Goal: Task Accomplishment & Management: Complete application form

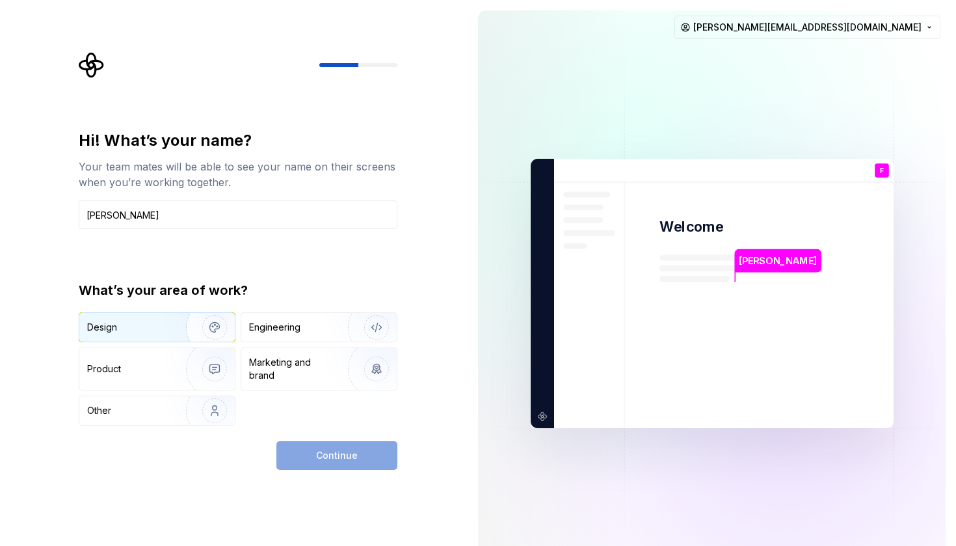
click at [197, 329] on img "button" at bounding box center [206, 327] width 83 height 87
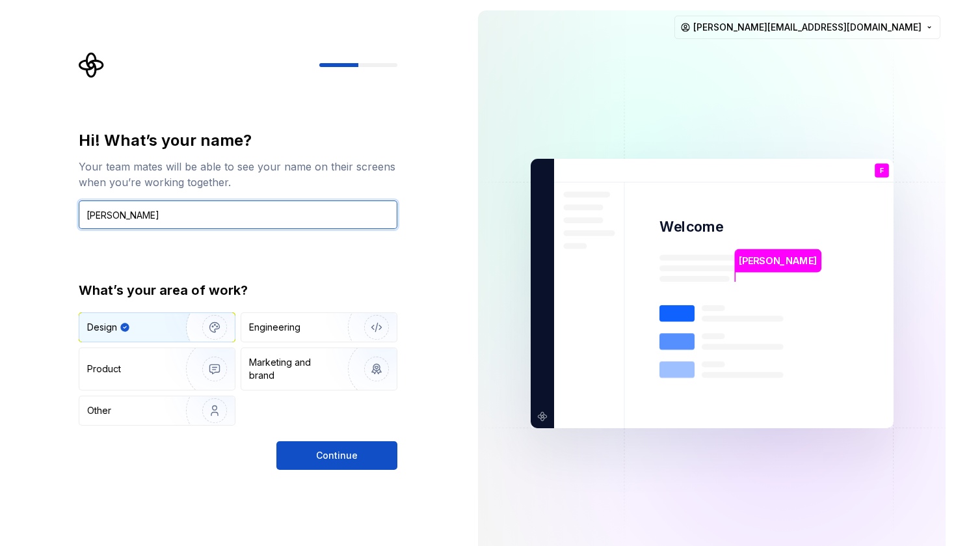
drag, startPoint x: 133, startPoint y: 211, endPoint x: 287, endPoint y: 225, distance: 154.1
click at [286, 227] on input "[PERSON_NAME]" at bounding box center [238, 214] width 319 height 29
type input "[PERSON_NAME]"
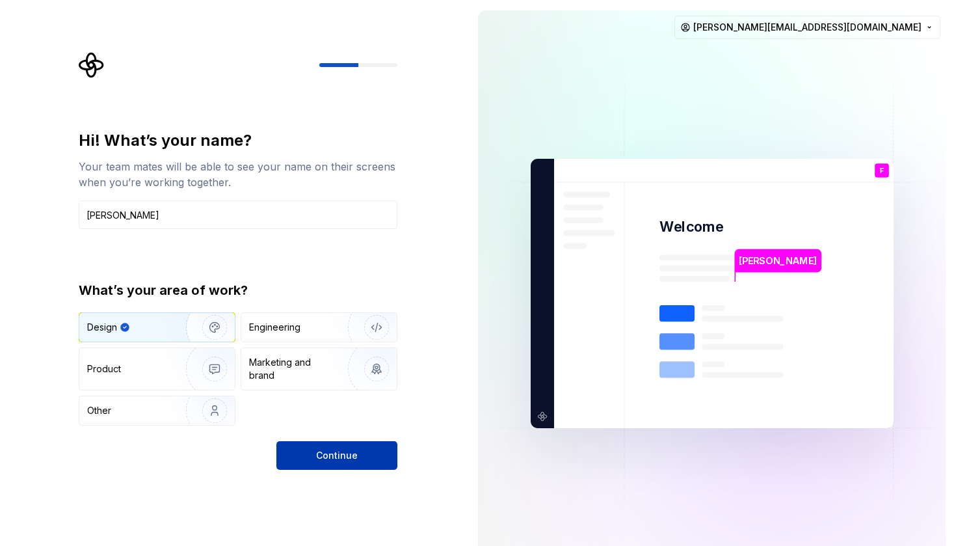
click at [333, 452] on span "Continue" at bounding box center [337, 455] width 42 height 13
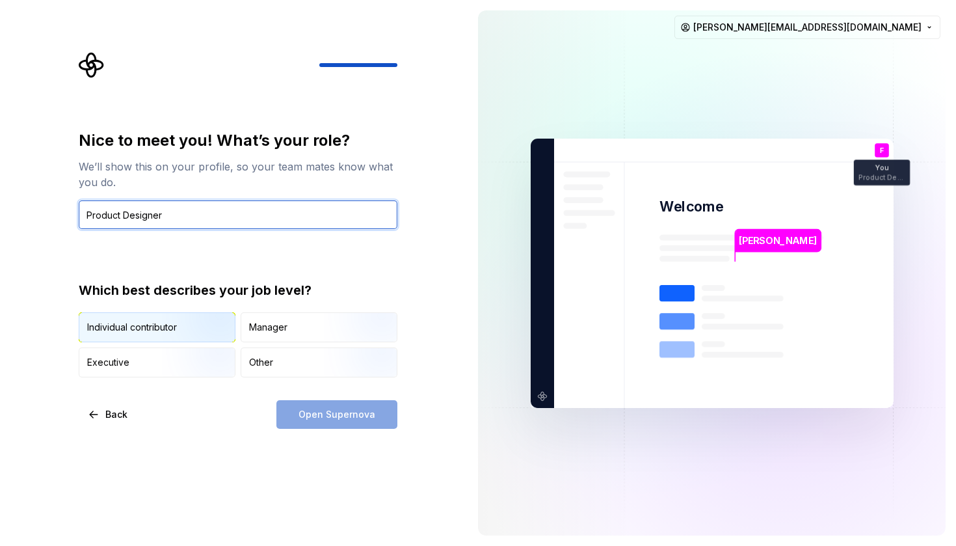
type input "Product Designer"
click at [213, 332] on img "button" at bounding box center [203, 343] width 83 height 87
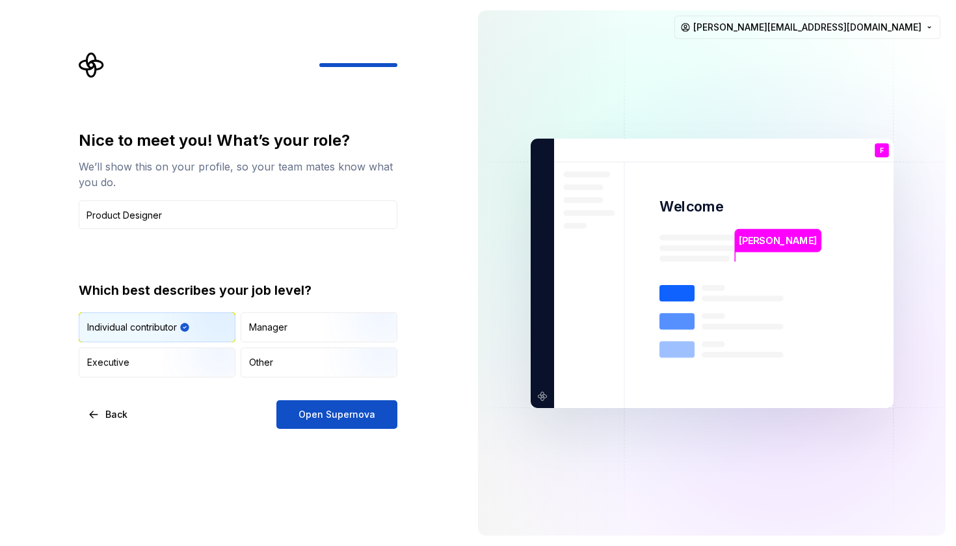
click at [321, 432] on div "Nice to meet you! What’s your role? We’ll show this on your profile, so your te…" at bounding box center [234, 273] width 468 height 546
click at [263, 318] on div "Manager" at bounding box center [318, 327] width 155 height 29
click at [200, 320] on img "button" at bounding box center [203, 343] width 83 height 87
click at [308, 413] on span "Open Supernova" at bounding box center [336, 414] width 77 height 13
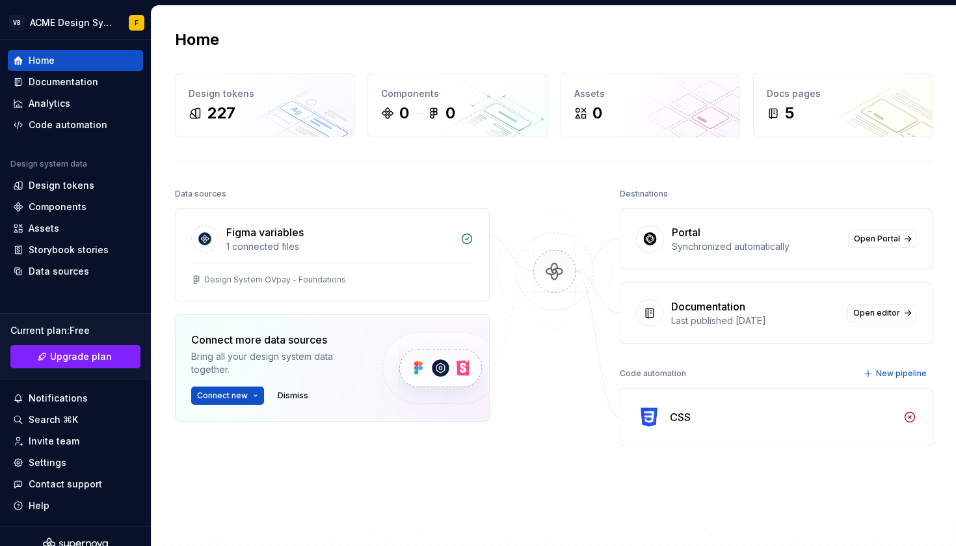
click at [420, 33] on div "Home" at bounding box center [554, 39] width 758 height 21
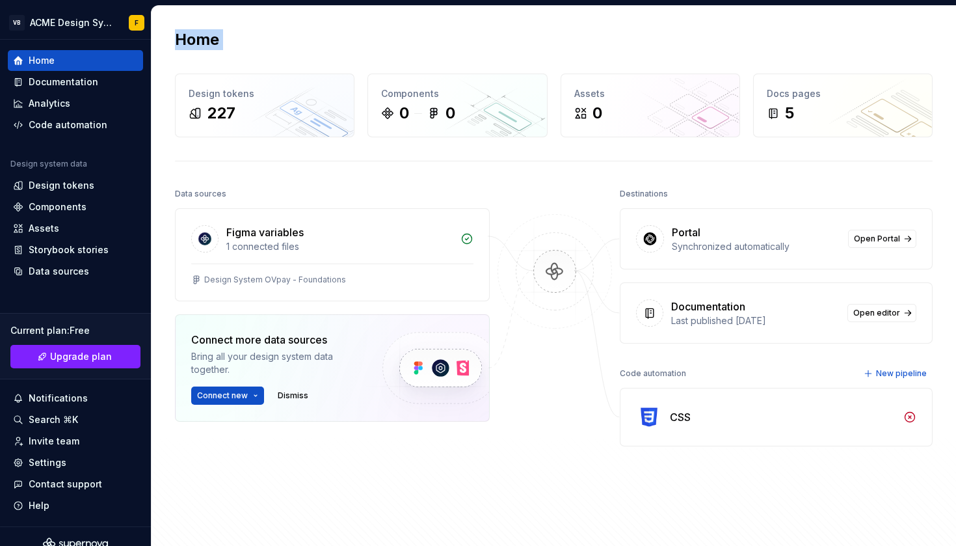
click at [420, 33] on div "Home" at bounding box center [554, 39] width 758 height 21
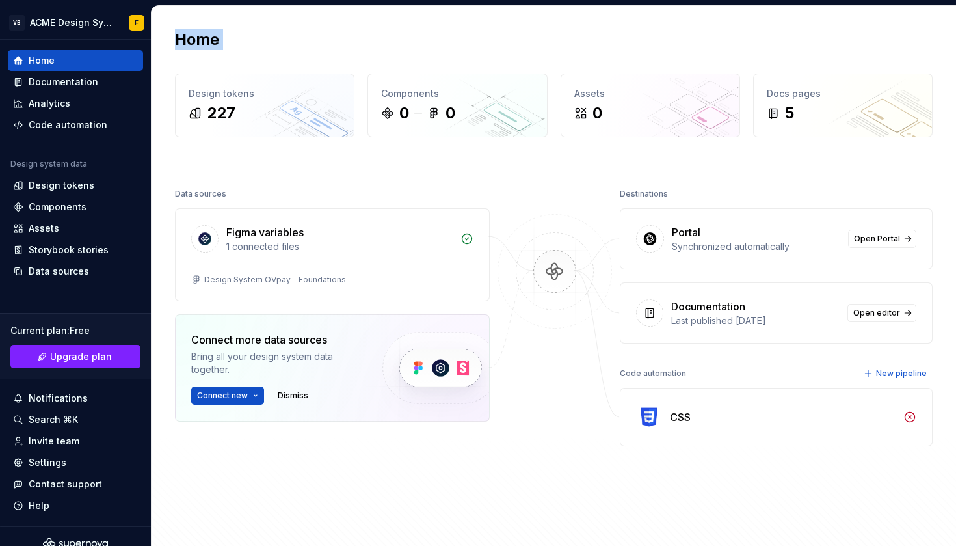
click at [421, 34] on div "Home" at bounding box center [554, 39] width 758 height 21
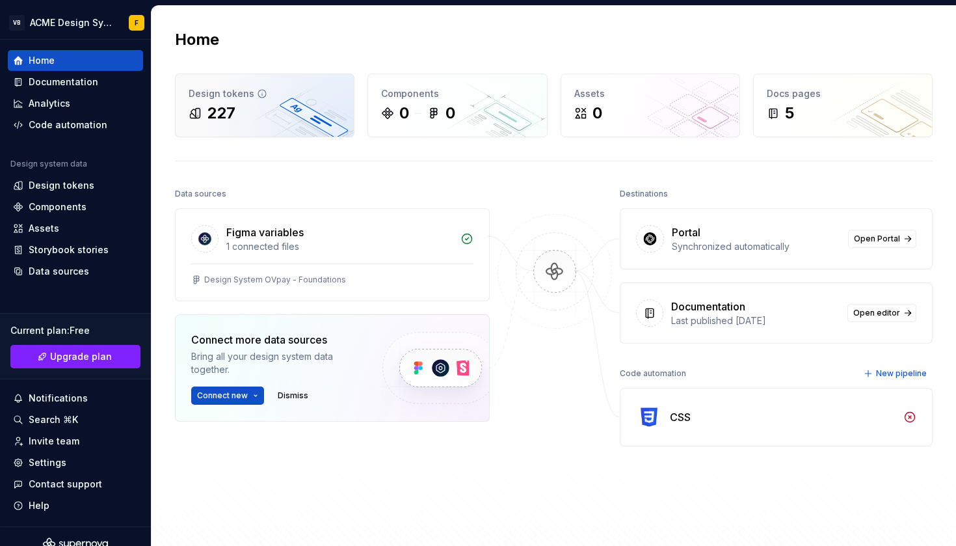
click at [298, 92] on div "Design tokens" at bounding box center [265, 93] width 152 height 13
click at [303, 124] on div "Design tokens 227" at bounding box center [265, 105] width 178 height 62
click at [268, 112] on div "227" at bounding box center [265, 113] width 152 height 21
